Goal: Task Accomplishment & Management: Use online tool/utility

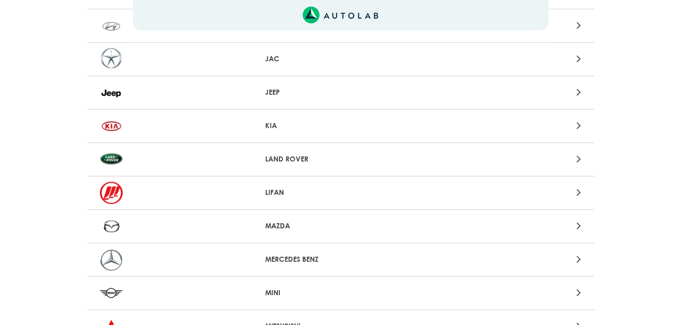
scroll to position [659, 0]
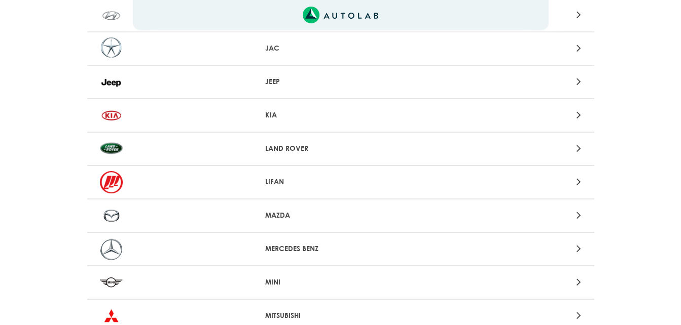
click at [579, 117] on icon at bounding box center [578, 114] width 5 height 13
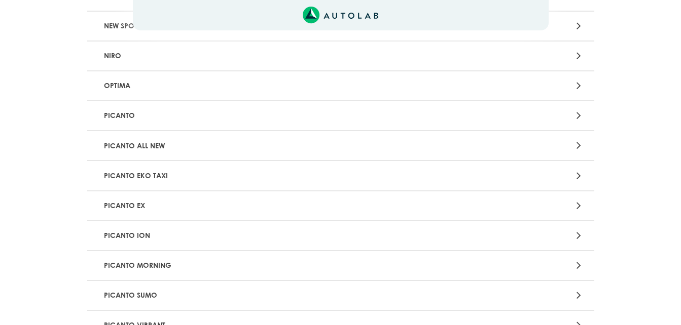
scroll to position [811, 0]
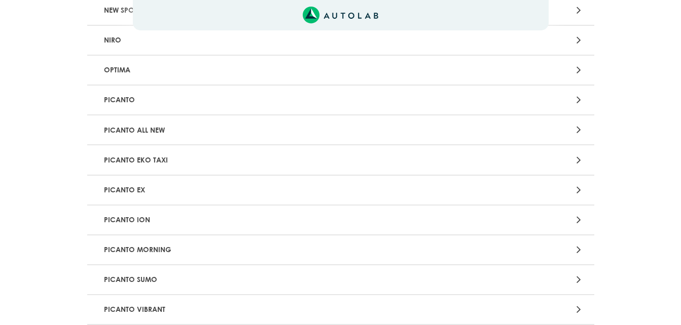
click at [575, 99] on div at bounding box center [506, 100] width 166 height 14
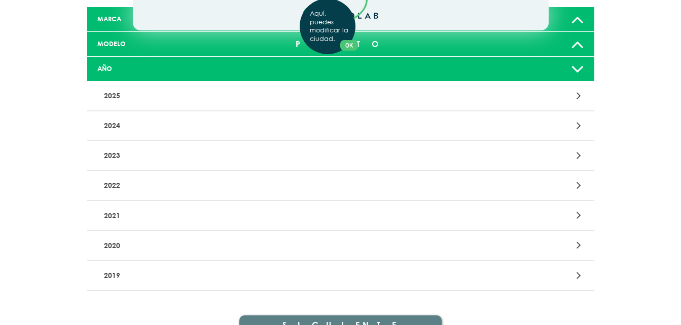
scroll to position [101, 0]
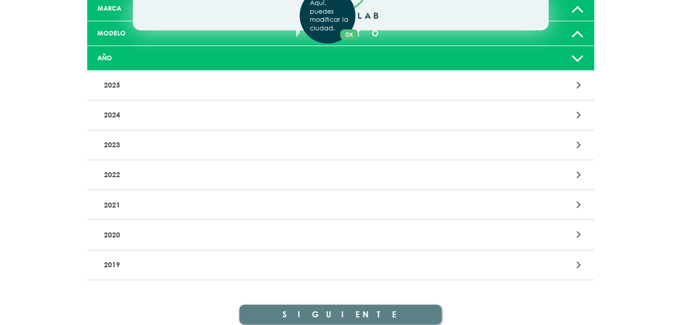
click at [578, 143] on div "Aquí, puedes modificar la ciudad. OK .aex,.bex{fill:none!important;stroke:#50c4…" at bounding box center [340, 61] width 681 height 325
click at [579, 144] on icon at bounding box center [578, 144] width 5 height 13
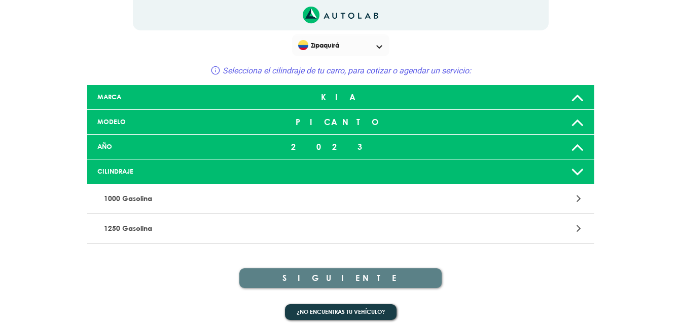
scroll to position [20, 0]
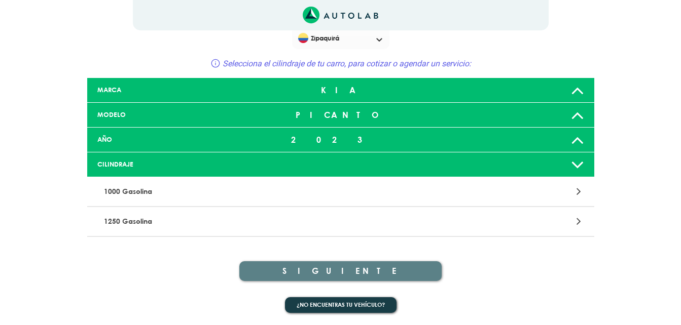
click at [579, 193] on icon at bounding box center [578, 191] width 5 height 13
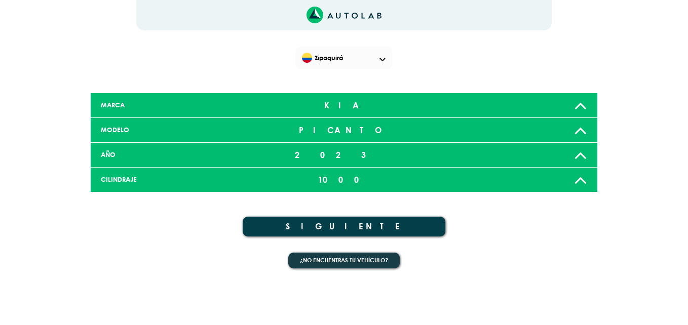
click at [418, 224] on button "SIGUIENTE" at bounding box center [344, 227] width 203 height 20
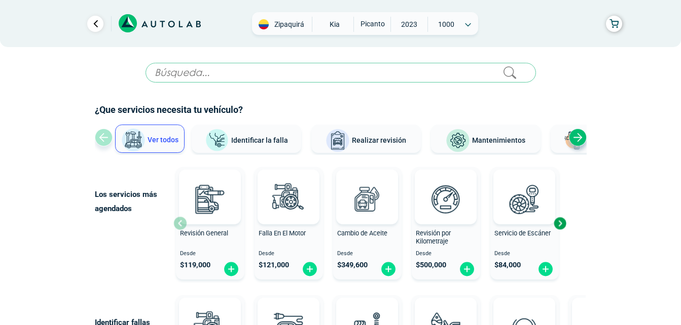
click at [246, 139] on span "Identificar la falla" at bounding box center [259, 140] width 57 height 8
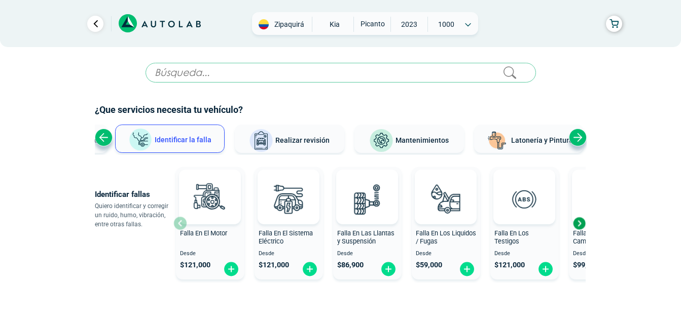
click at [107, 138] on div "Previous slide" at bounding box center [104, 138] width 18 height 18
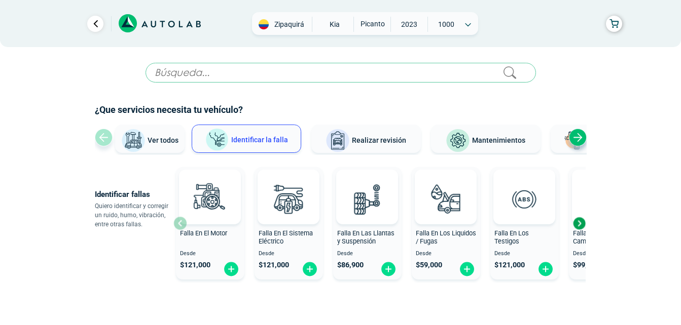
click at [133, 135] on img at bounding box center [133, 141] width 24 height 24
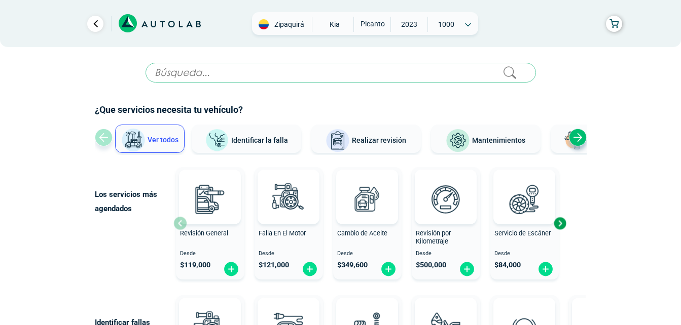
click at [232, 140] on span "Identificar la falla" at bounding box center [259, 140] width 57 height 8
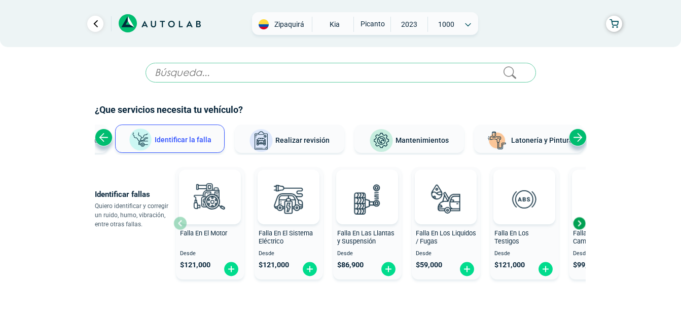
click at [104, 144] on div "Previous slide" at bounding box center [104, 138] width 18 height 18
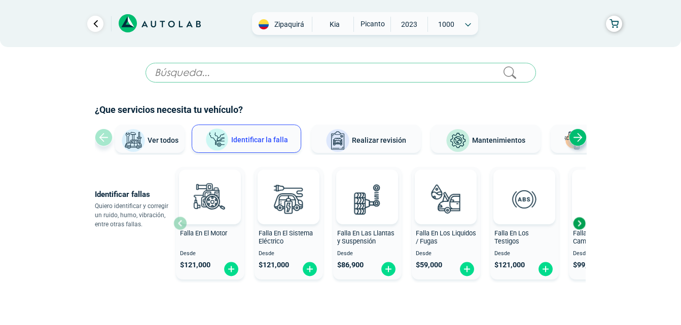
click at [133, 137] on img at bounding box center [133, 141] width 24 height 24
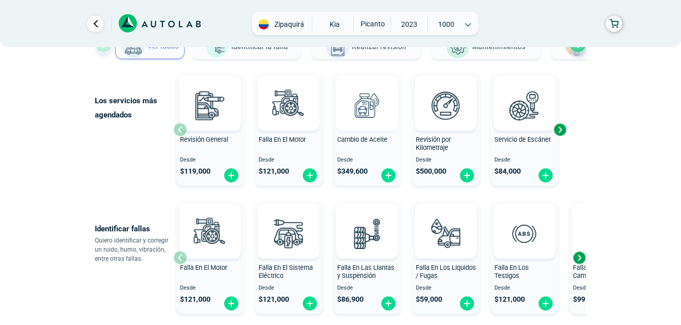
scroll to position [101, 0]
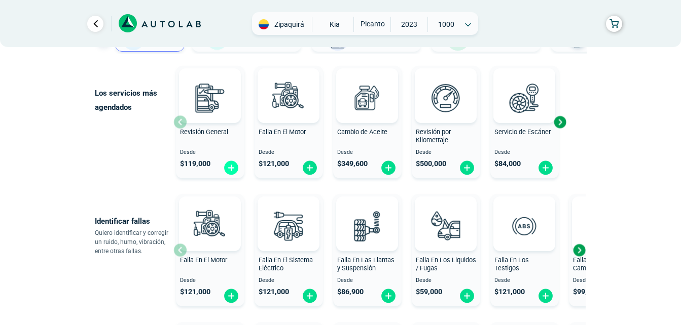
click at [228, 168] on img at bounding box center [231, 168] width 16 height 16
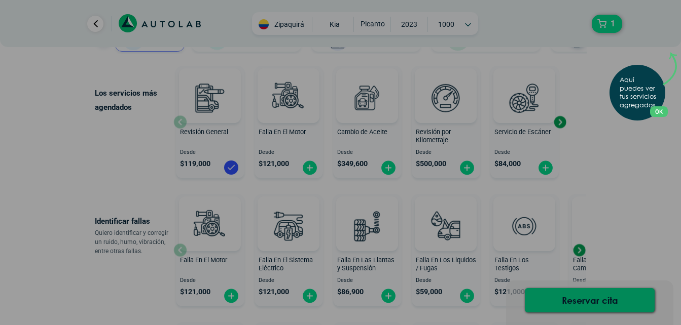
click at [650, 108] on button "OK" at bounding box center [659, 111] width 18 height 11
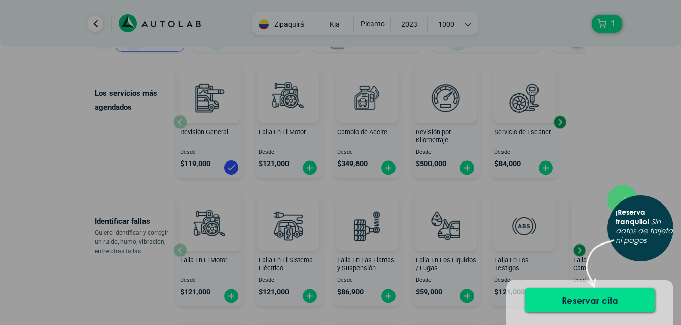
click at [652, 196] on div "¡Reserva tranquilo! Sin datos de tarjeta ni pagos" at bounding box center [640, 229] width 66 height 66
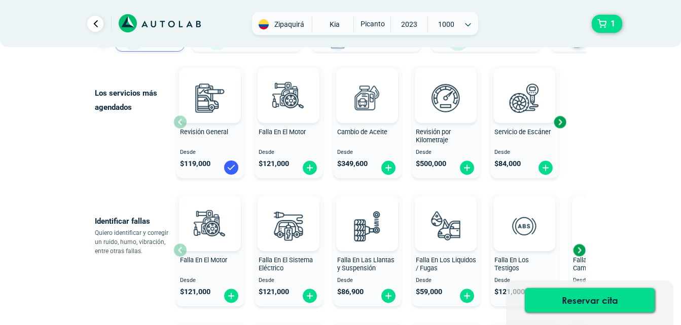
click at [227, 167] on img at bounding box center [231, 168] width 16 height 16
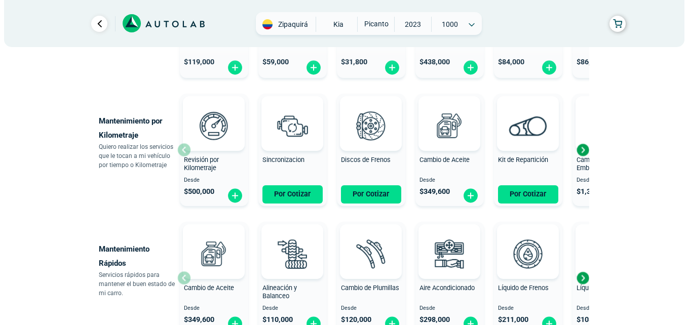
scroll to position [459, 0]
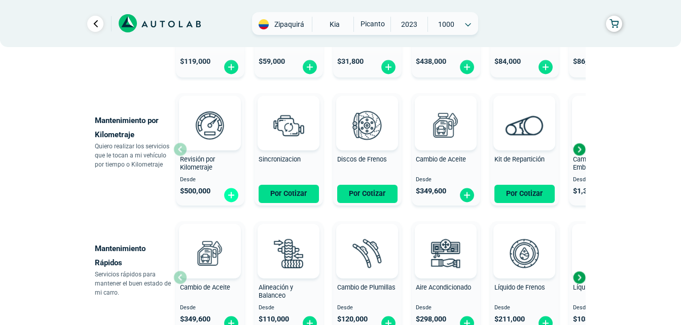
click at [234, 194] on img at bounding box center [231, 196] width 16 height 16
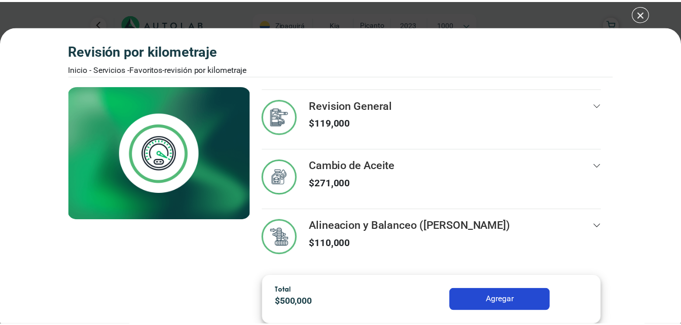
scroll to position [65, 0]
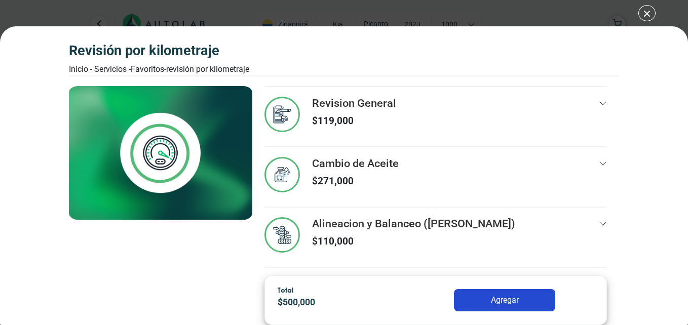
click at [653, 16] on div "Revisión por Kilometraje Inicio - Servicios - Favoritos - Revisión por Kilometr…" at bounding box center [344, 162] width 688 height 325
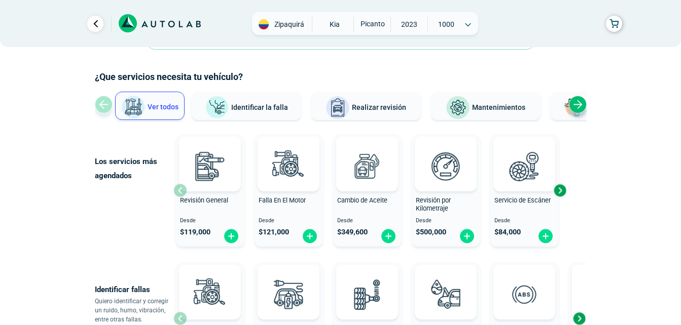
scroll to position [51, 0]
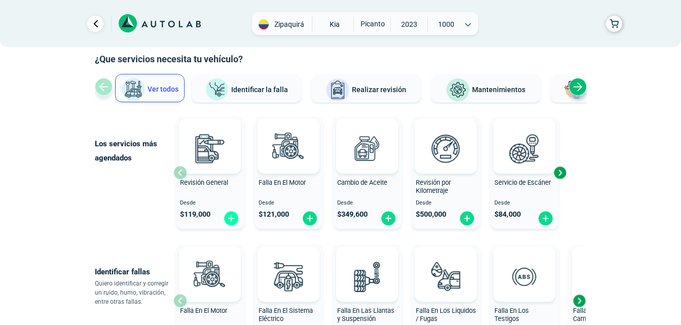
click at [233, 220] on img at bounding box center [231, 219] width 16 height 16
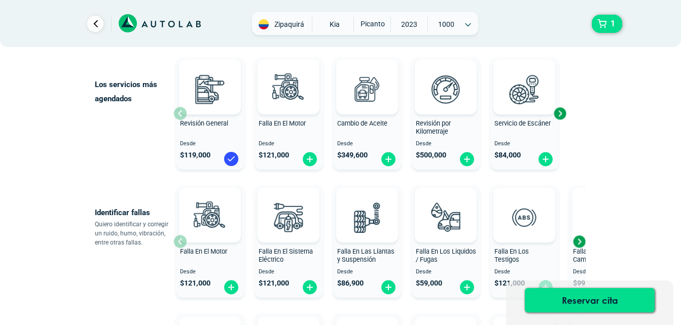
scroll to position [101, 0]
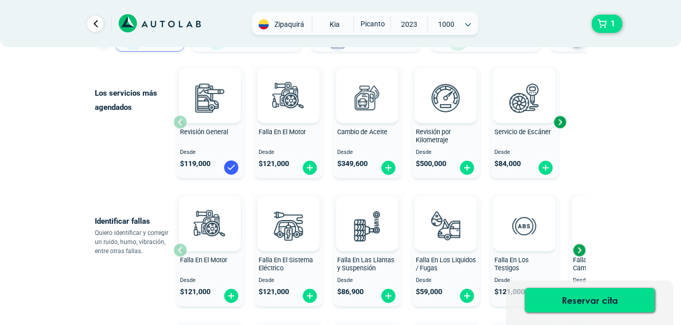
click at [233, 171] on img at bounding box center [231, 168] width 16 height 16
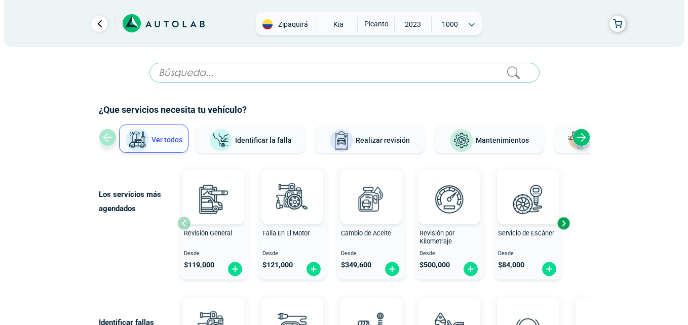
scroll to position [51, 0]
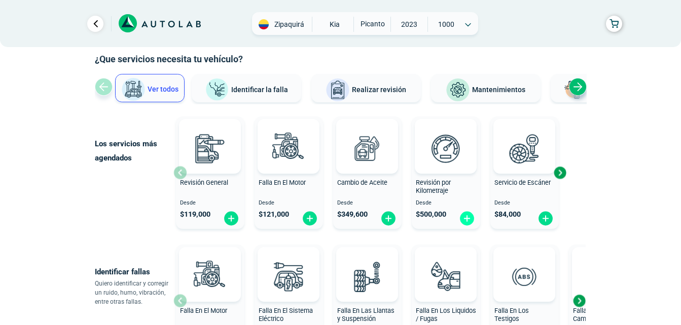
click at [469, 218] on img at bounding box center [467, 219] width 16 height 16
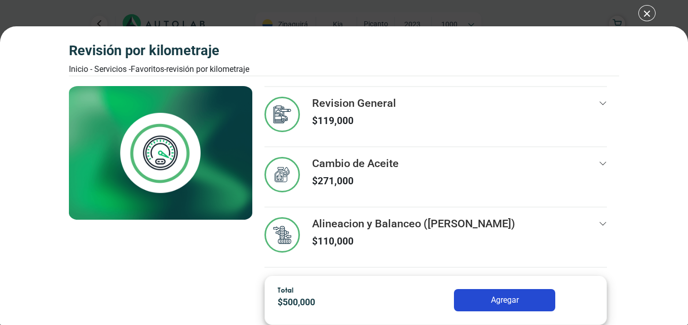
click at [599, 103] on icon at bounding box center [603, 103] width 8 height 8
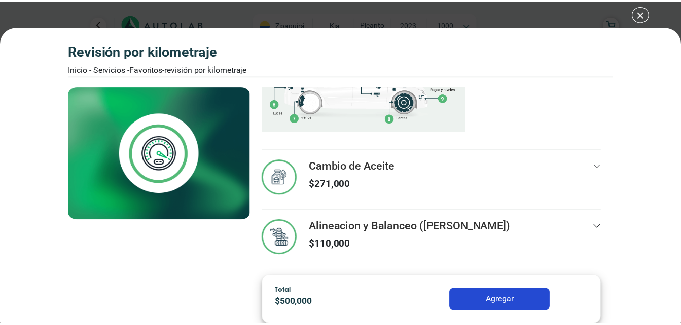
scroll to position [236, 0]
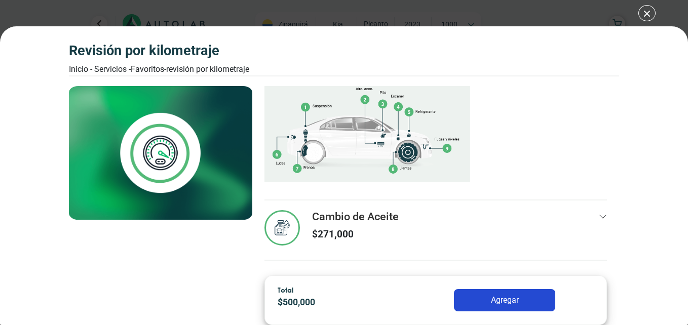
click at [661, 13] on div "Revisión por Kilometraje Inicio - Servicios - Favoritos - Revisión por Kilometr…" at bounding box center [344, 162] width 688 height 325
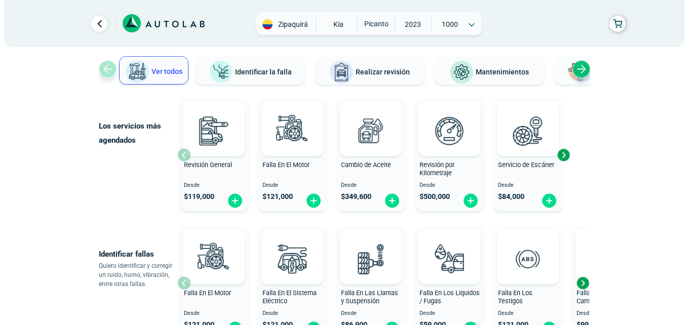
scroll to position [51, 0]
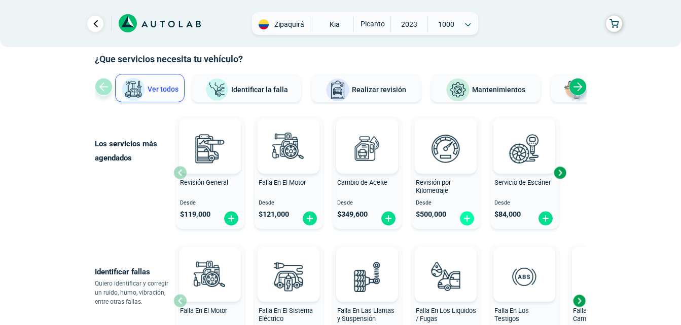
click at [464, 221] on img at bounding box center [467, 219] width 16 height 16
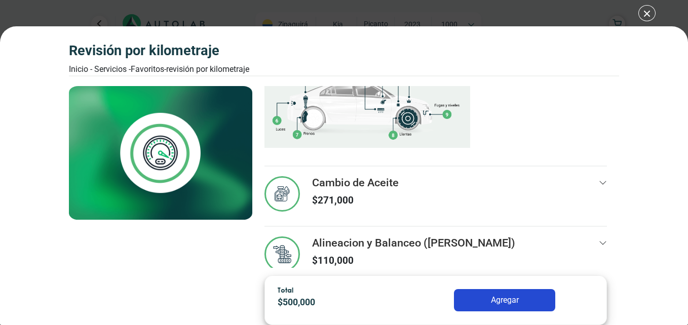
scroll to position [286, 0]
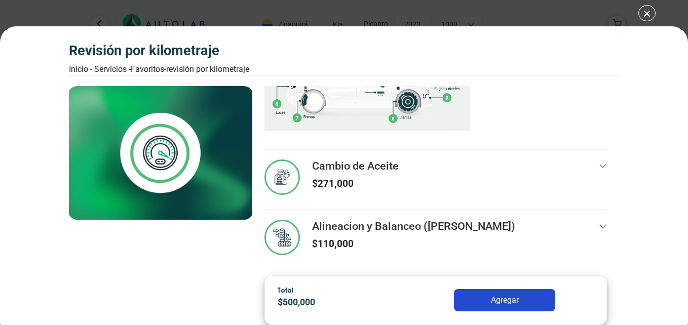
click at [599, 165] on icon at bounding box center [603, 166] width 8 height 8
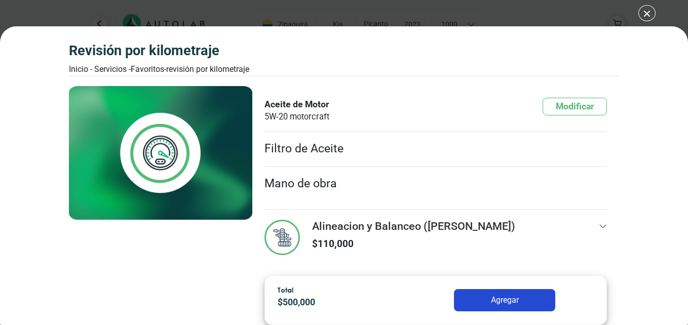
scroll to position [438, 0]
click at [599, 219] on div at bounding box center [603, 239] width 8 height 40
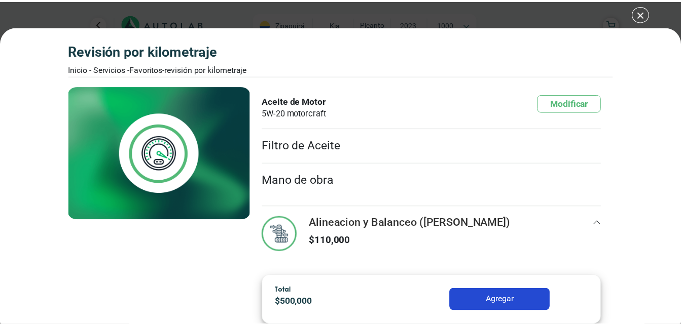
scroll to position [272, 0]
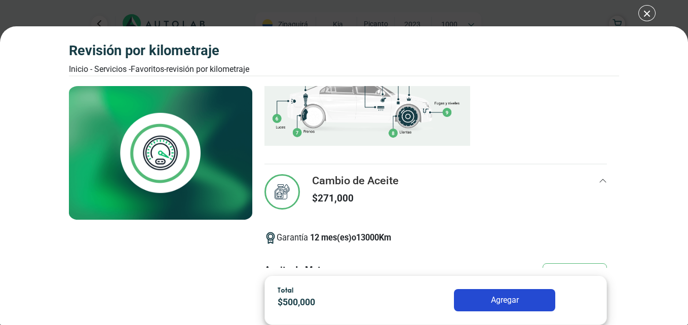
click at [650, 8] on div "Revisión por Kilometraje Inicio - Servicios - Favoritos - Revisión por Kilometr…" at bounding box center [344, 162] width 688 height 325
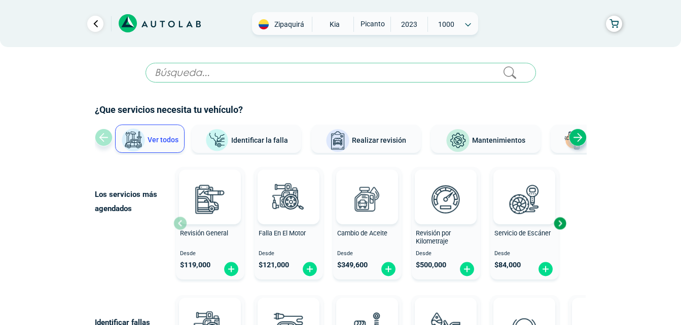
scroll to position [51, 0]
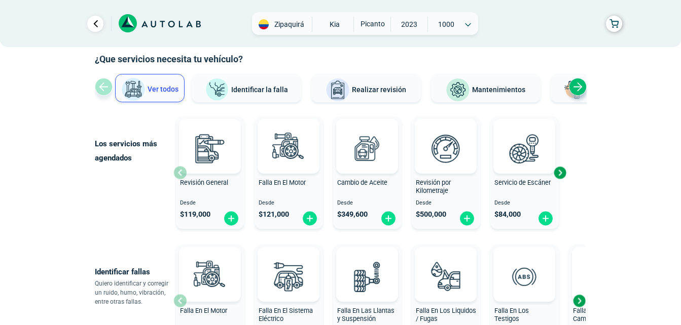
scroll to position [459, 0]
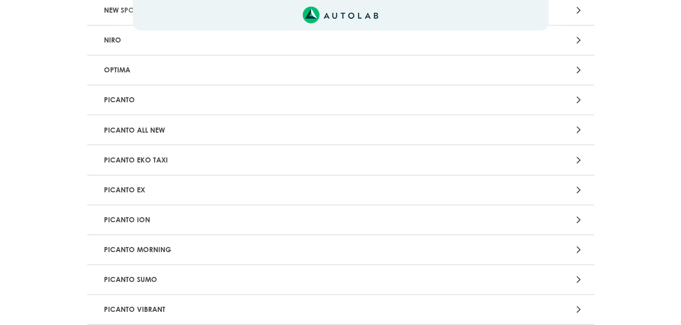
scroll to position [659, 0]
